Goal: Navigation & Orientation: Find specific page/section

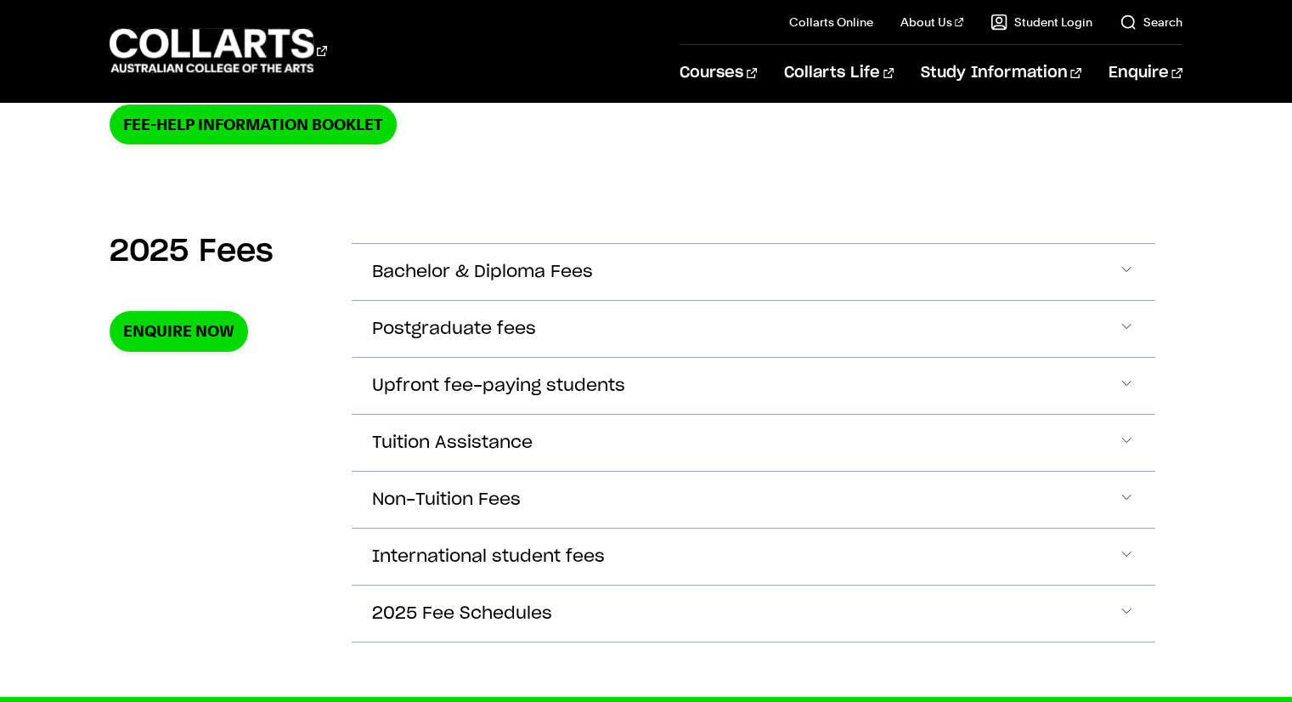
scroll to position [510, 0]
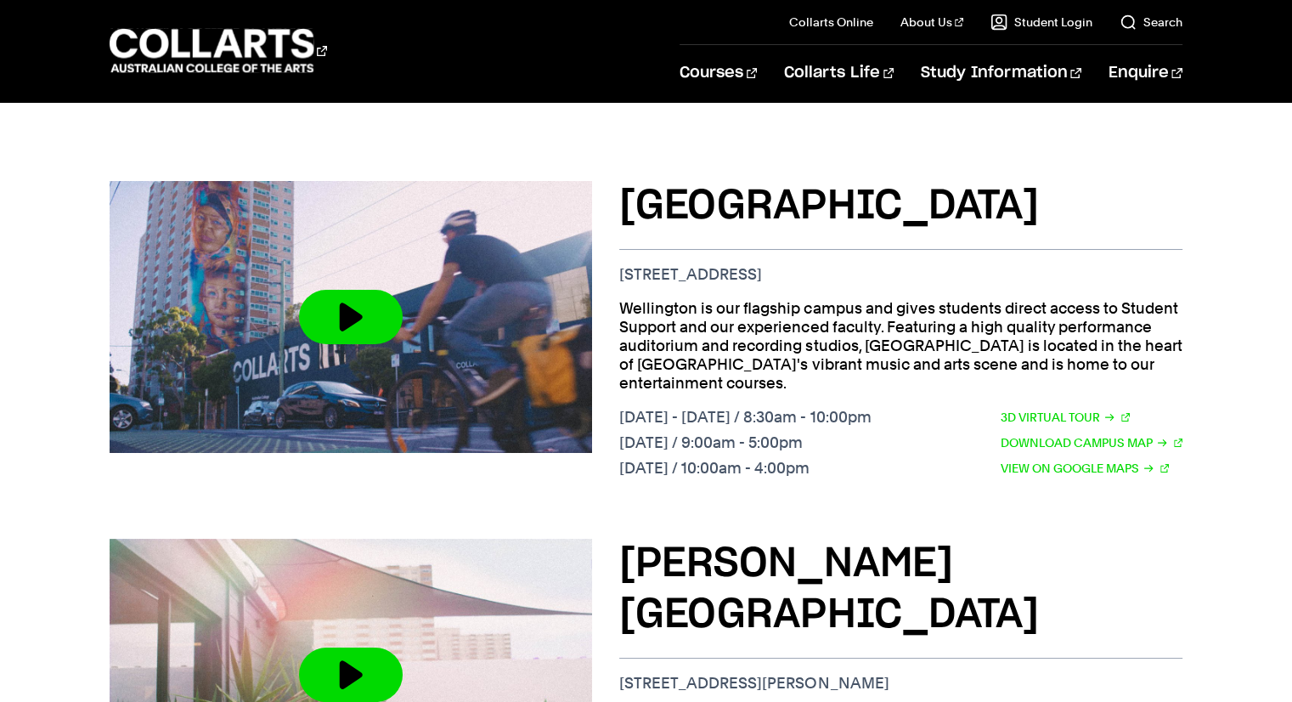
scroll to position [645, 0]
click at [1128, 433] on link "Download Campus Map" at bounding box center [1092, 442] width 182 height 19
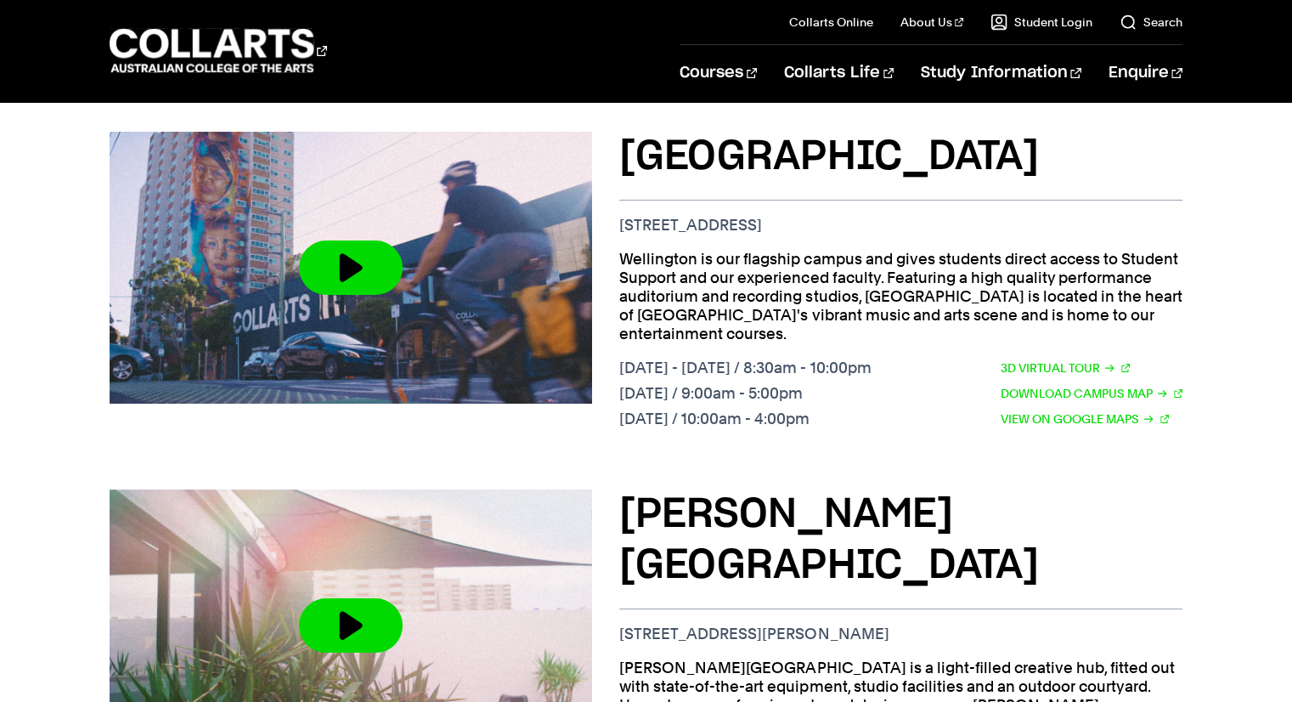
scroll to position [693, 0]
click at [1062, 359] on link "3D Virtual Tour" at bounding box center [1065, 368] width 129 height 19
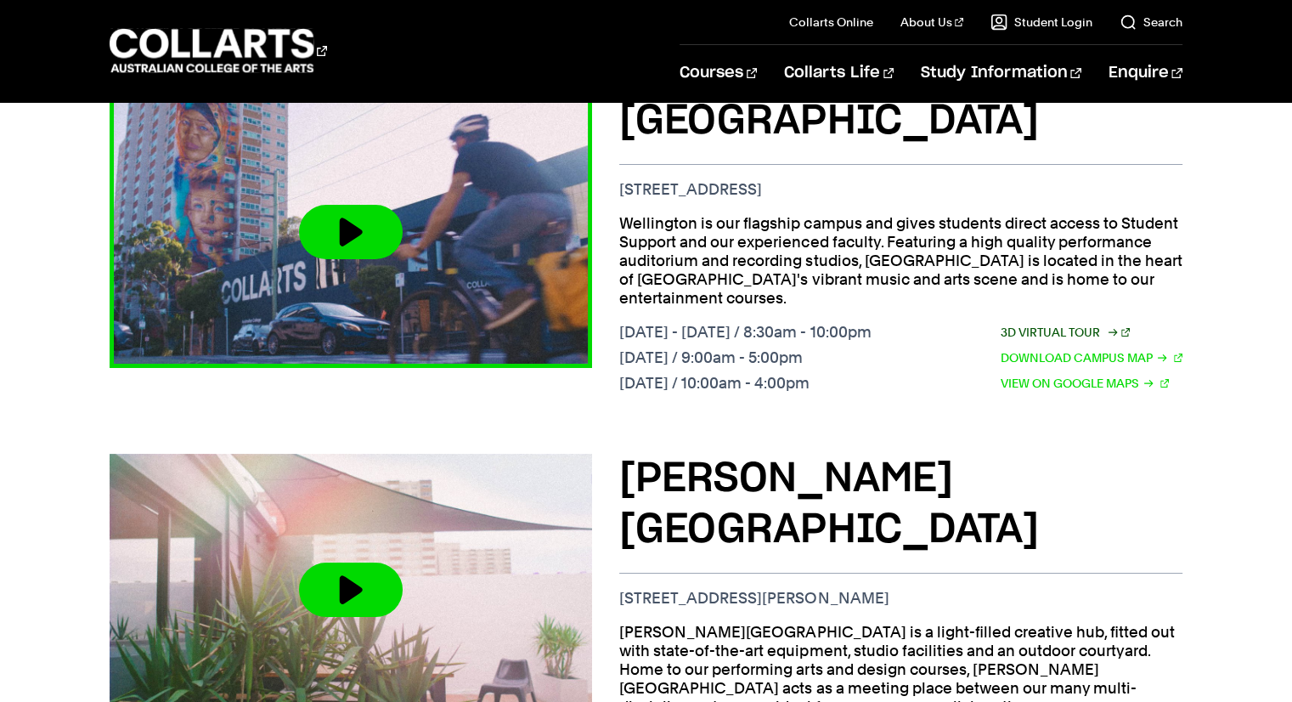
scroll to position [727, 0]
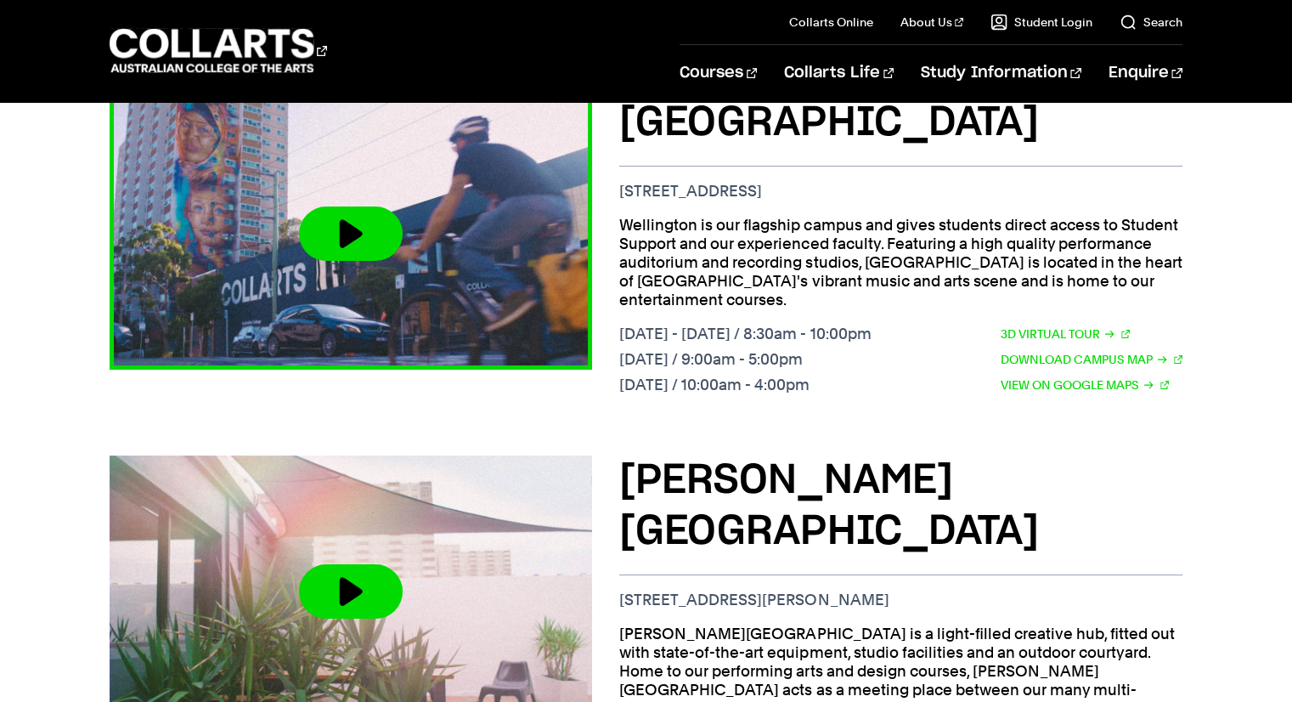
click at [384, 217] on button at bounding box center [351, 233] width 104 height 54
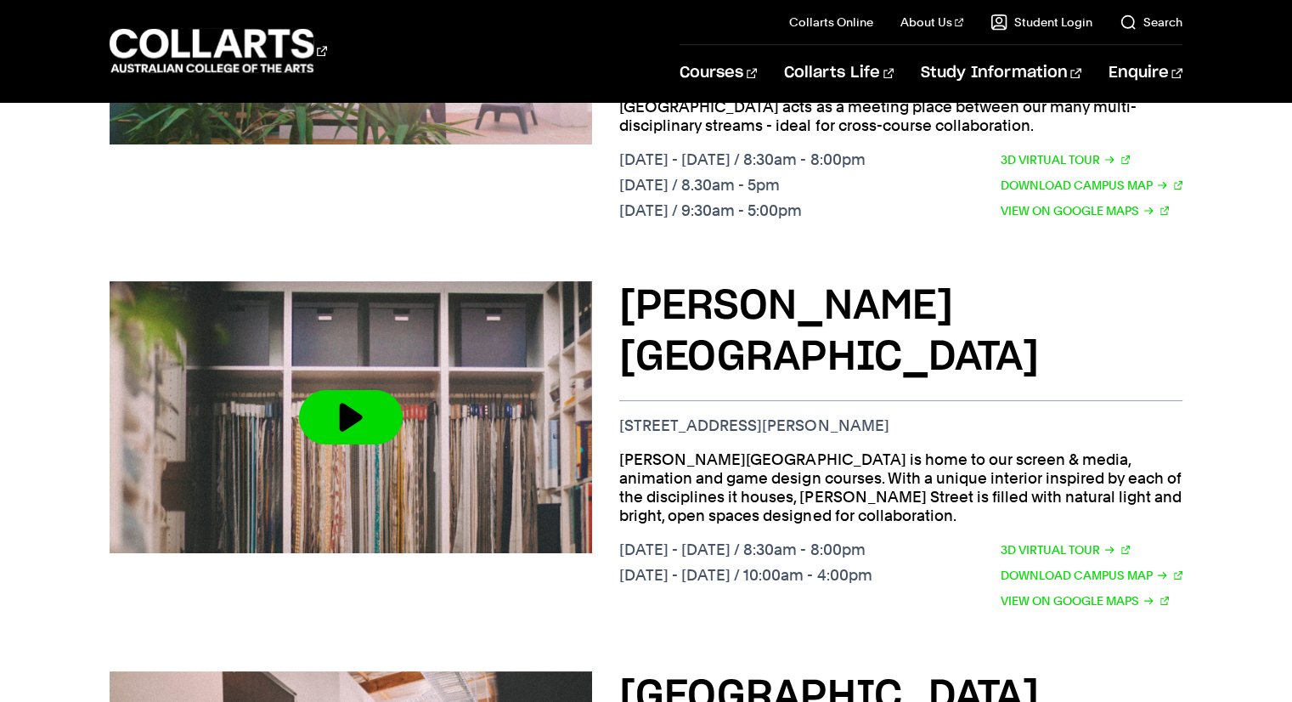
scroll to position [1317, 0]
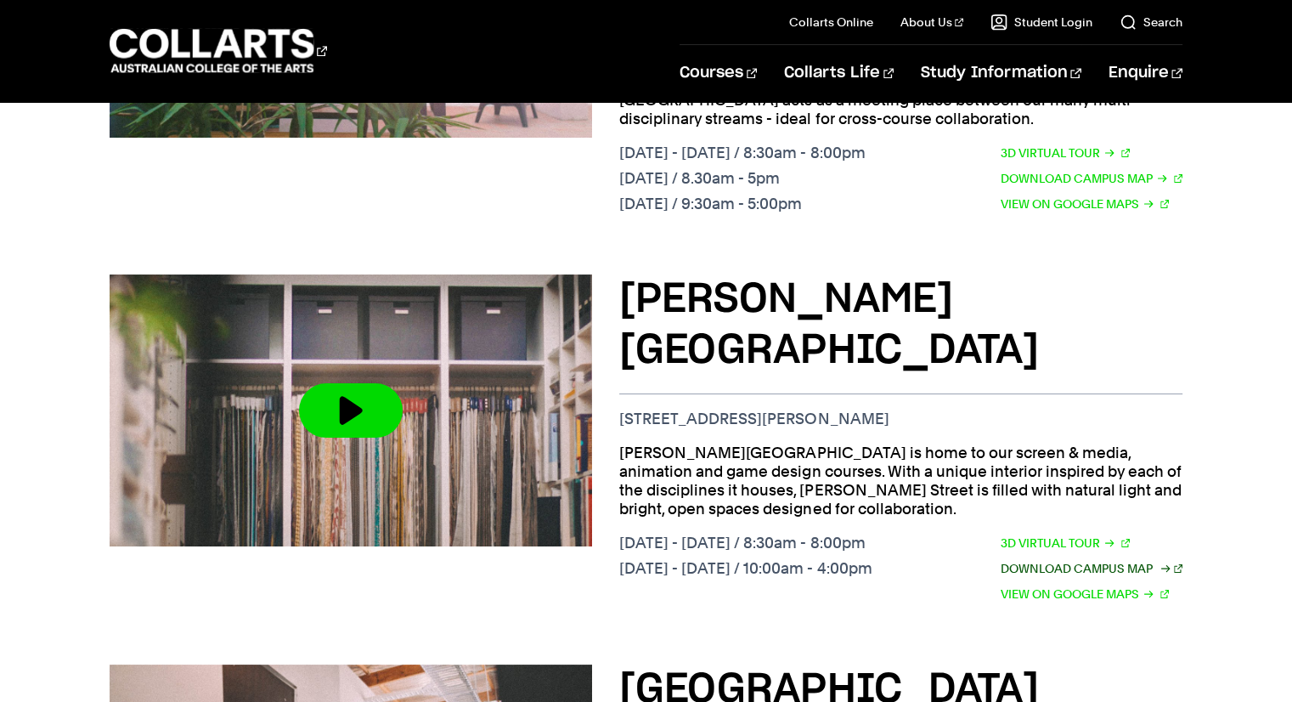
click at [1034, 559] on link "Download Campus Map" at bounding box center [1092, 568] width 182 height 19
